Goal: Information Seeking & Learning: Learn about a topic

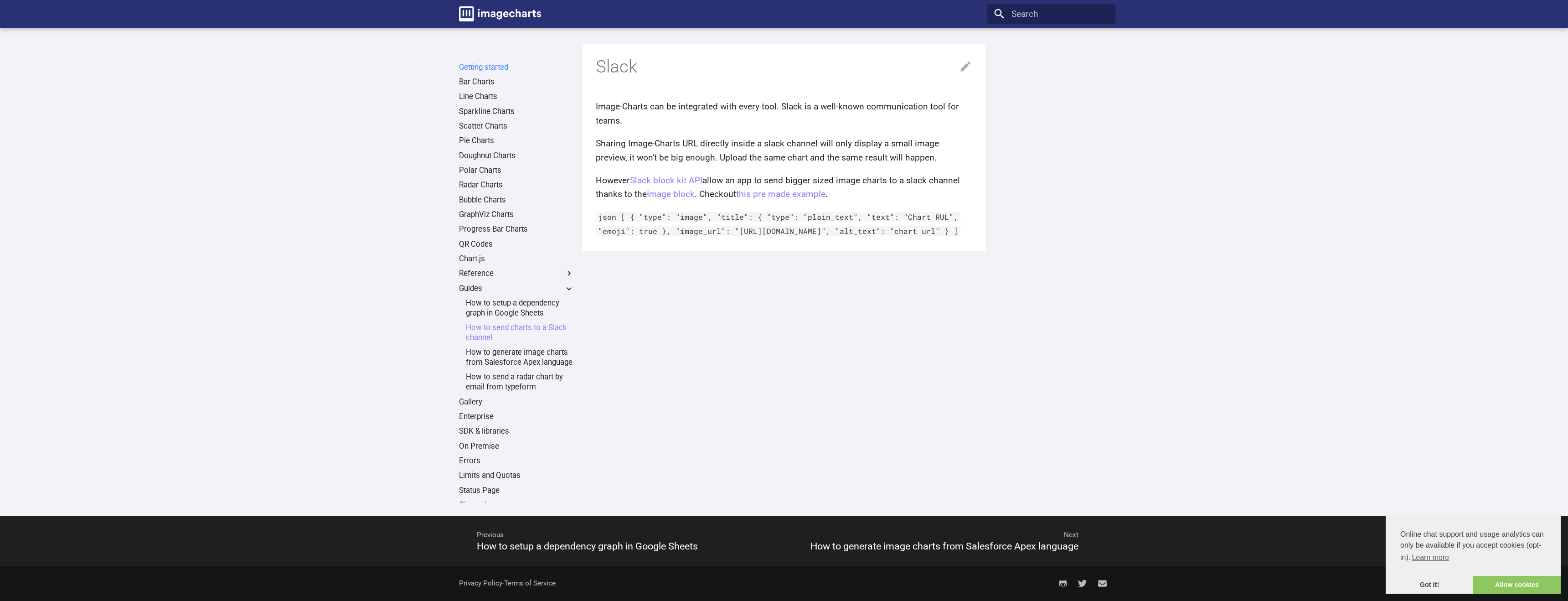
click at [487, 69] on link "Getting started" at bounding box center [516, 67] width 114 height 10
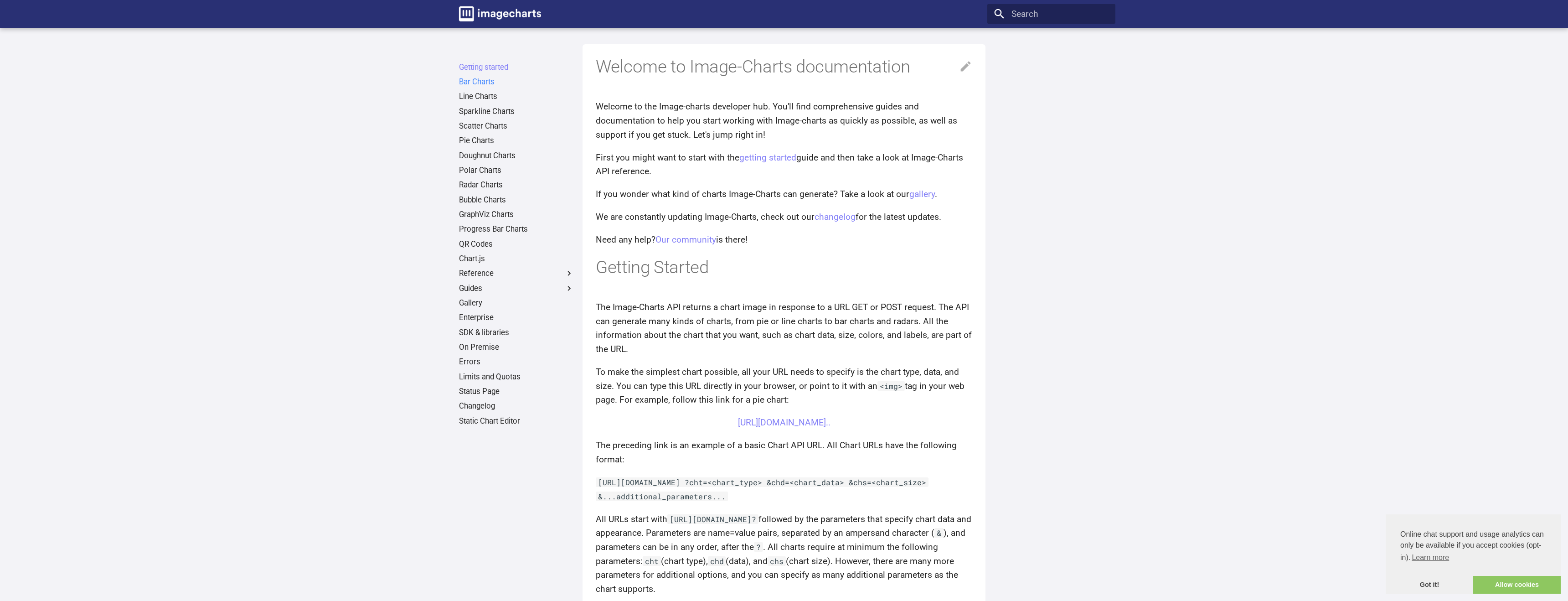
click at [478, 85] on link "Bar Charts" at bounding box center [516, 82] width 114 height 10
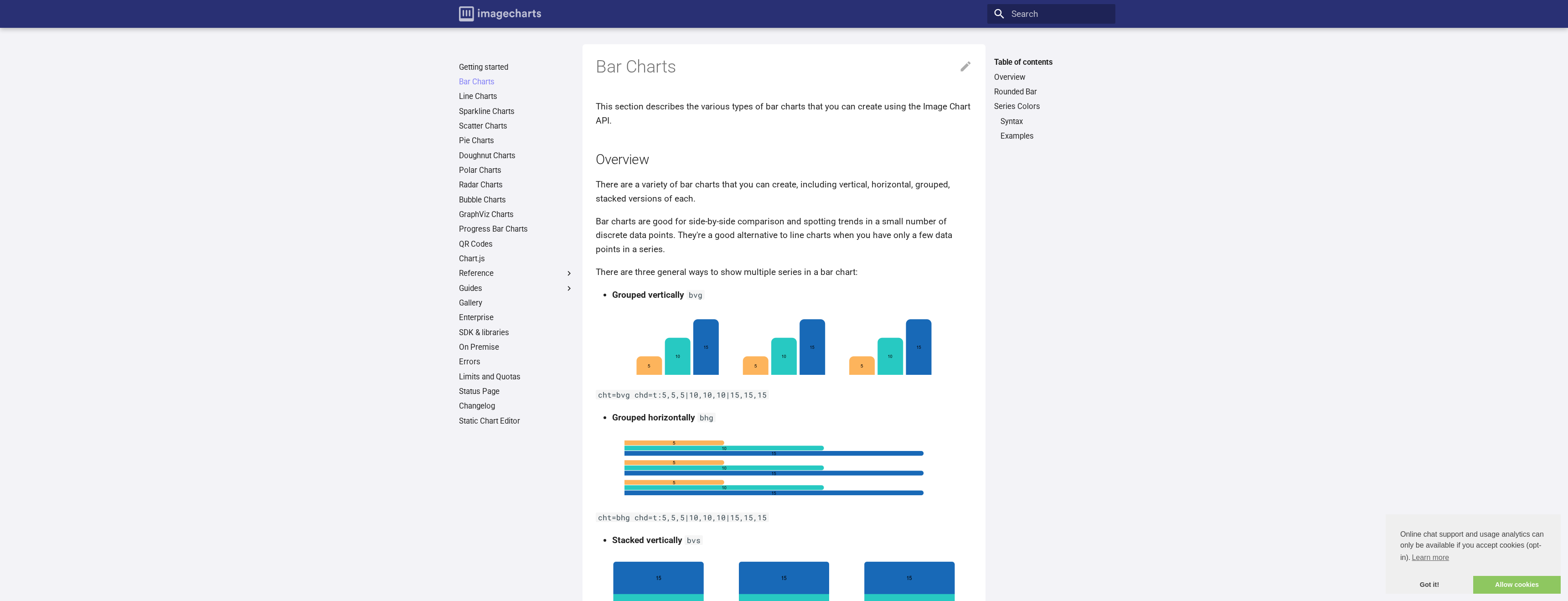
click at [480, 17] on img "Image-Charts documentation" at bounding box center [500, 14] width 82 height 15
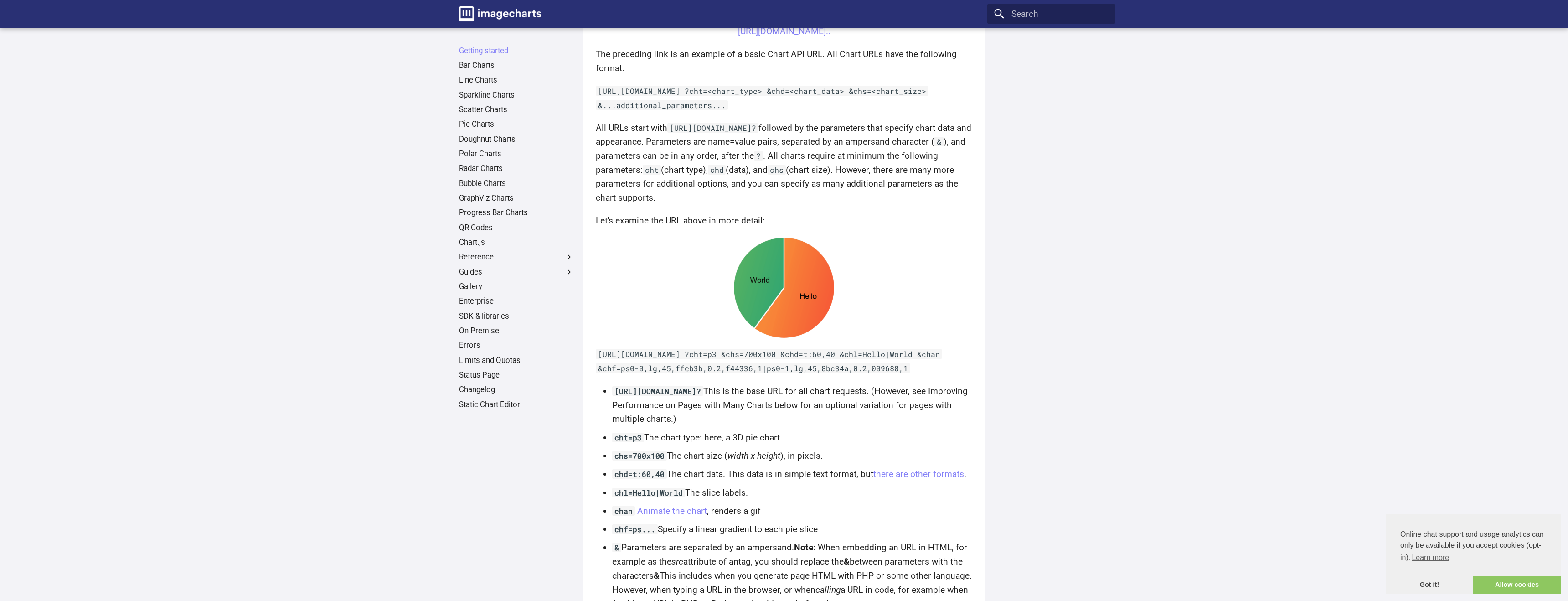
scroll to position [565, 0]
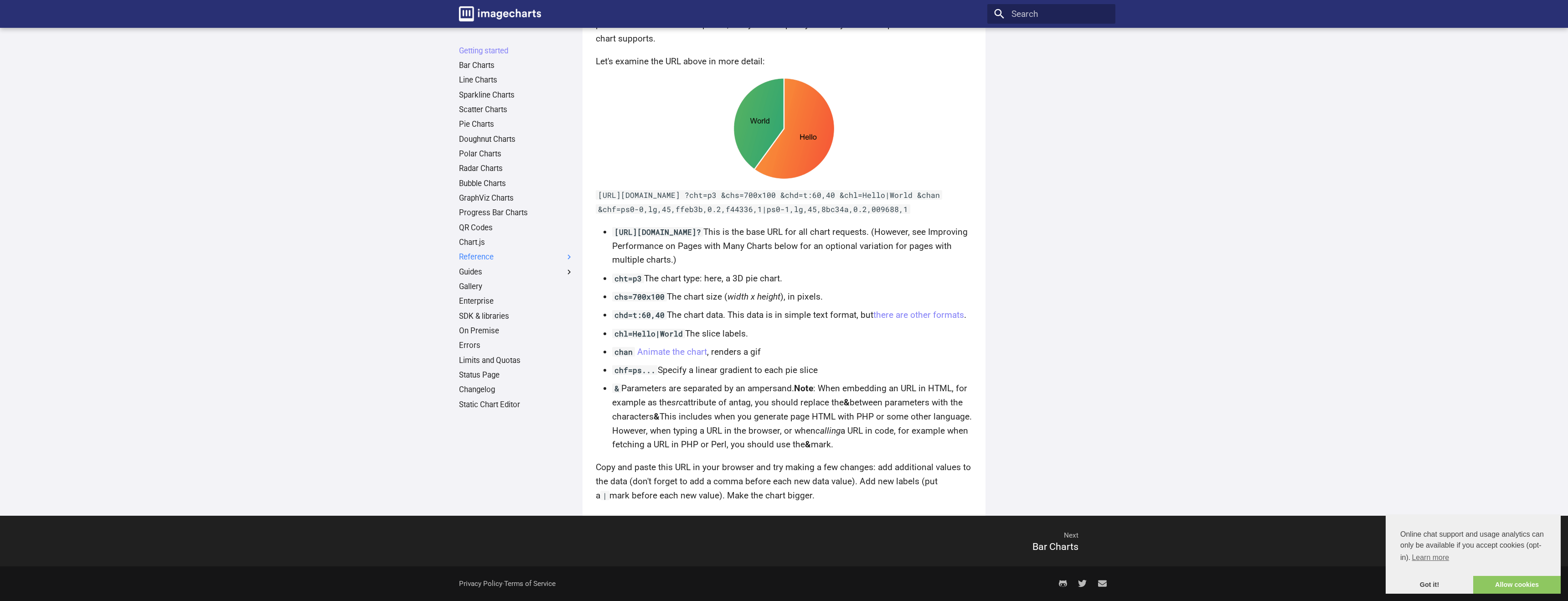
click at [534, 260] on label "Reference" at bounding box center [516, 257] width 114 height 10
click at [0, 0] on input "Reference" at bounding box center [0, 0] width 0 height 0
